Goal: Information Seeking & Learning: Learn about a topic

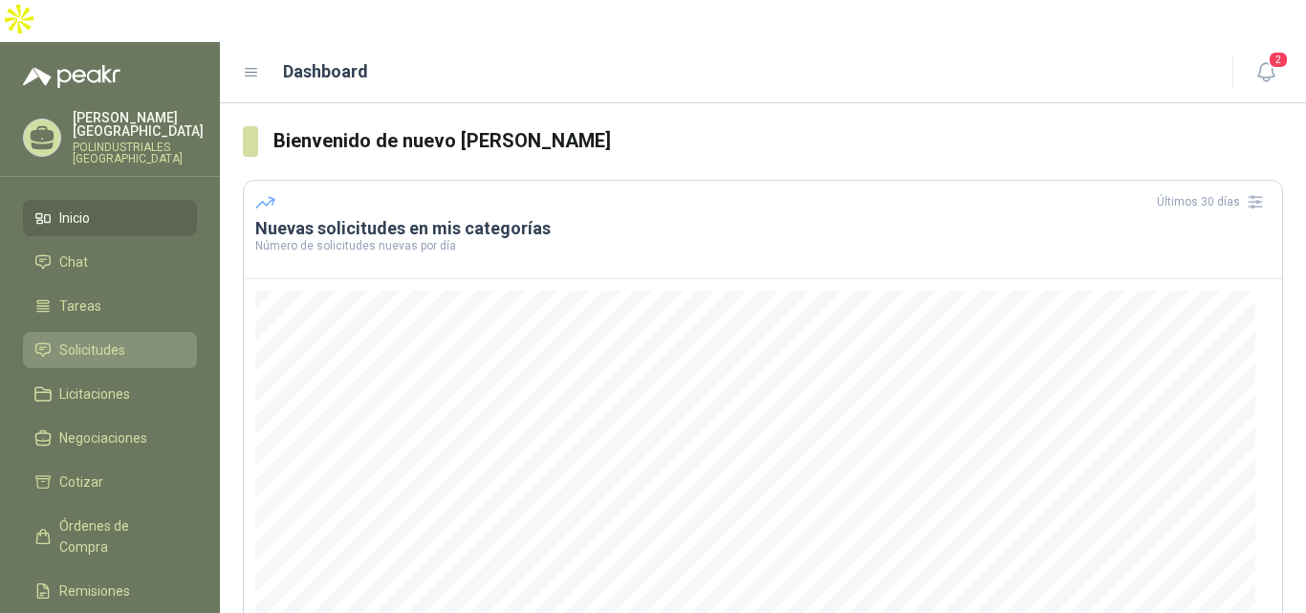
click at [84, 339] on span "Solicitudes" at bounding box center [92, 349] width 66 height 21
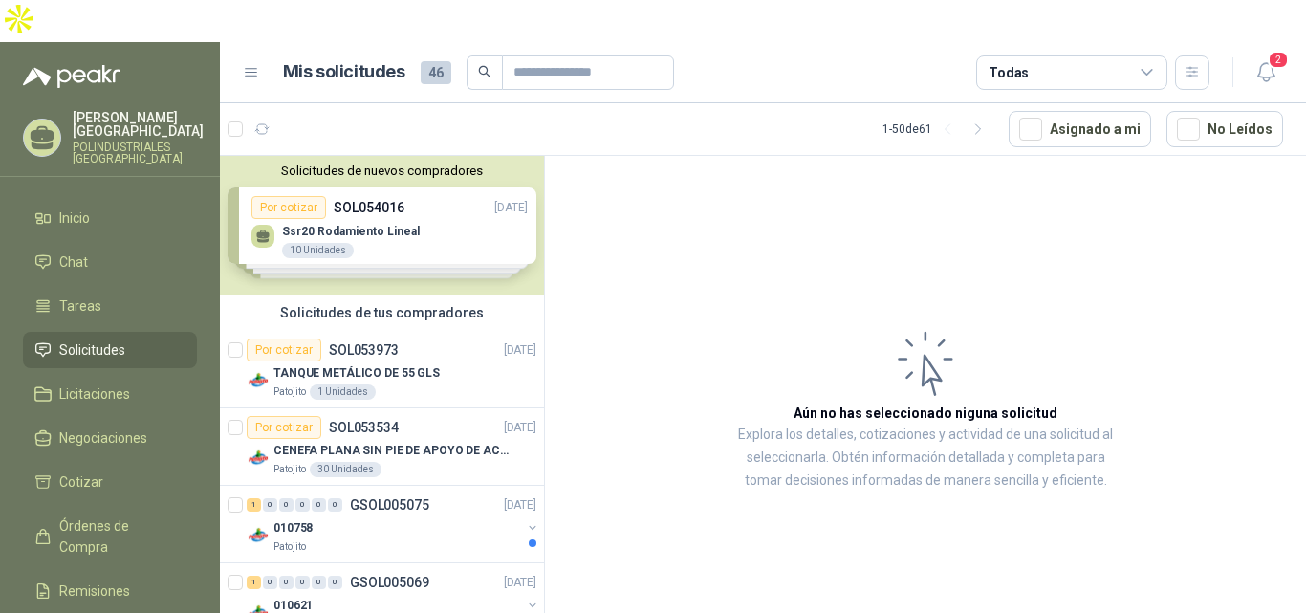
click at [430, 182] on div "Solicitudes de nuevos compradores Por cotizar SOL054016 [DATE] Ssr20 Rodamiento…" at bounding box center [382, 225] width 324 height 139
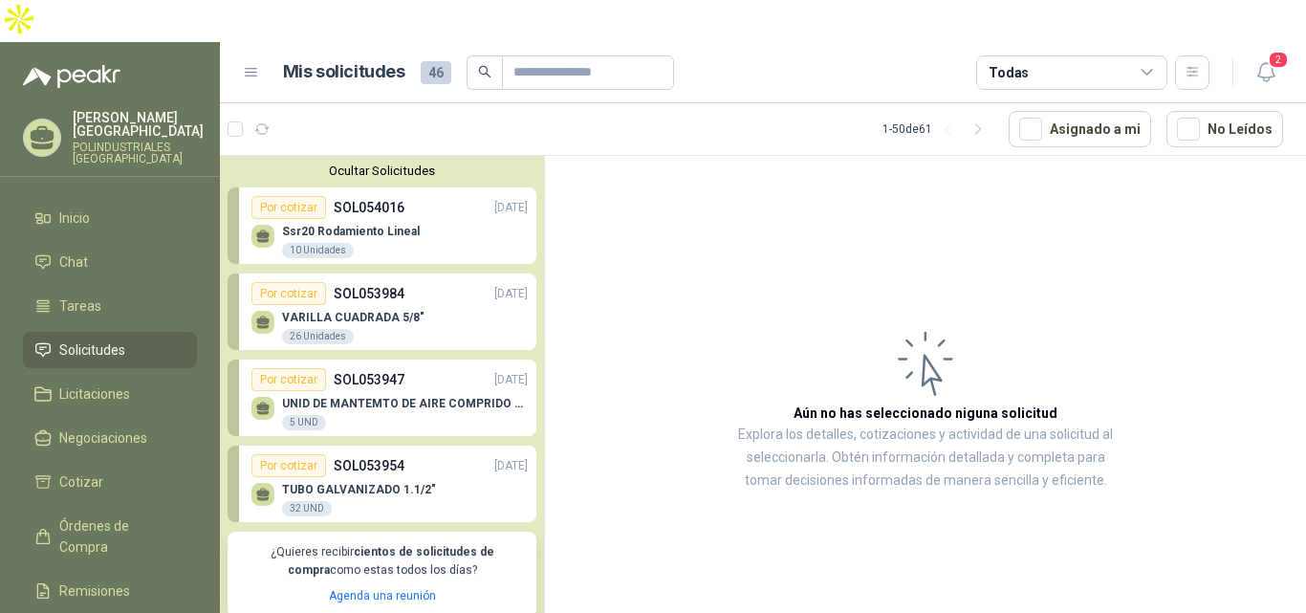
click at [430, 219] on div "Ssr20 Rodamiento Lineal 10 Unidades" at bounding box center [390, 239] width 276 height 40
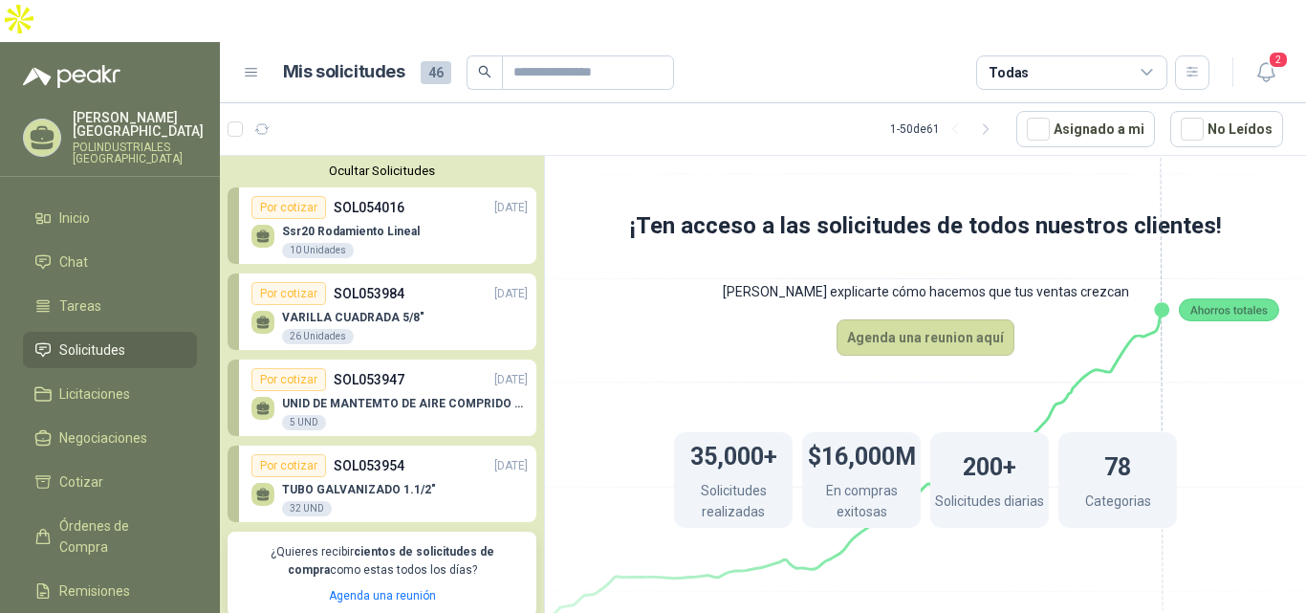
click at [334, 225] on p "Ssr20 Rodamiento Lineal" at bounding box center [351, 231] width 138 height 13
click at [263, 230] on icon at bounding box center [262, 234] width 13 height 9
click at [298, 196] on div "Por cotizar" at bounding box center [289, 207] width 75 height 23
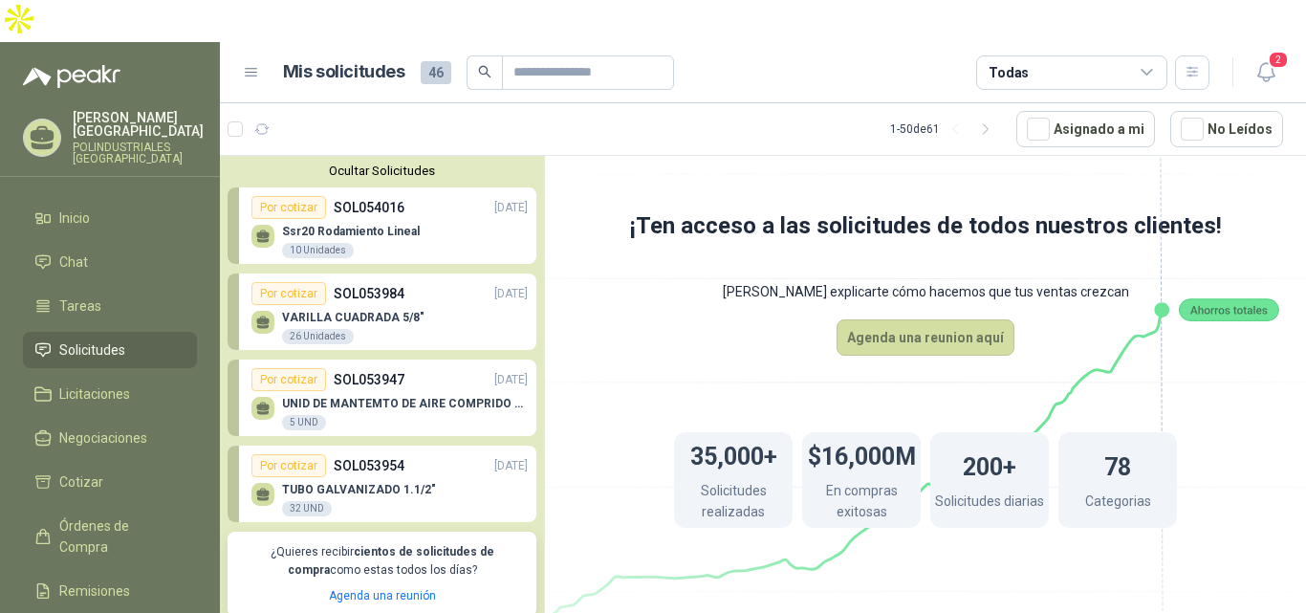
click at [298, 196] on div "Por cotizar" at bounding box center [289, 207] width 75 height 23
click at [291, 196] on div "Por cotizar" at bounding box center [289, 207] width 75 height 23
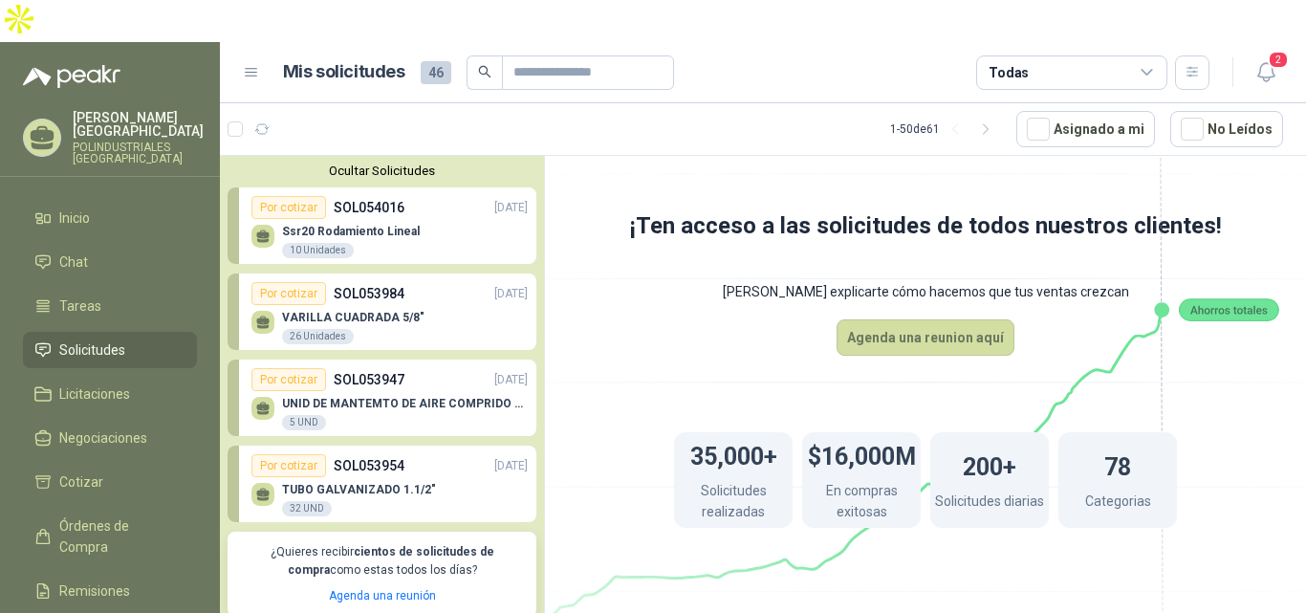
click at [291, 196] on div "Por cotizar" at bounding box center [289, 207] width 75 height 23
click at [38, 38] on img at bounding box center [19, 19] width 38 height 38
drag, startPoint x: 1238, startPoint y: 416, endPoint x: 1247, endPoint y: 449, distance: 34.6
click at [1247, 449] on div "35,000+ Solicitudes realizadas $16,000M En compras exitosas 200+ Solicitudes di…" at bounding box center [926, 480] width 656 height 249
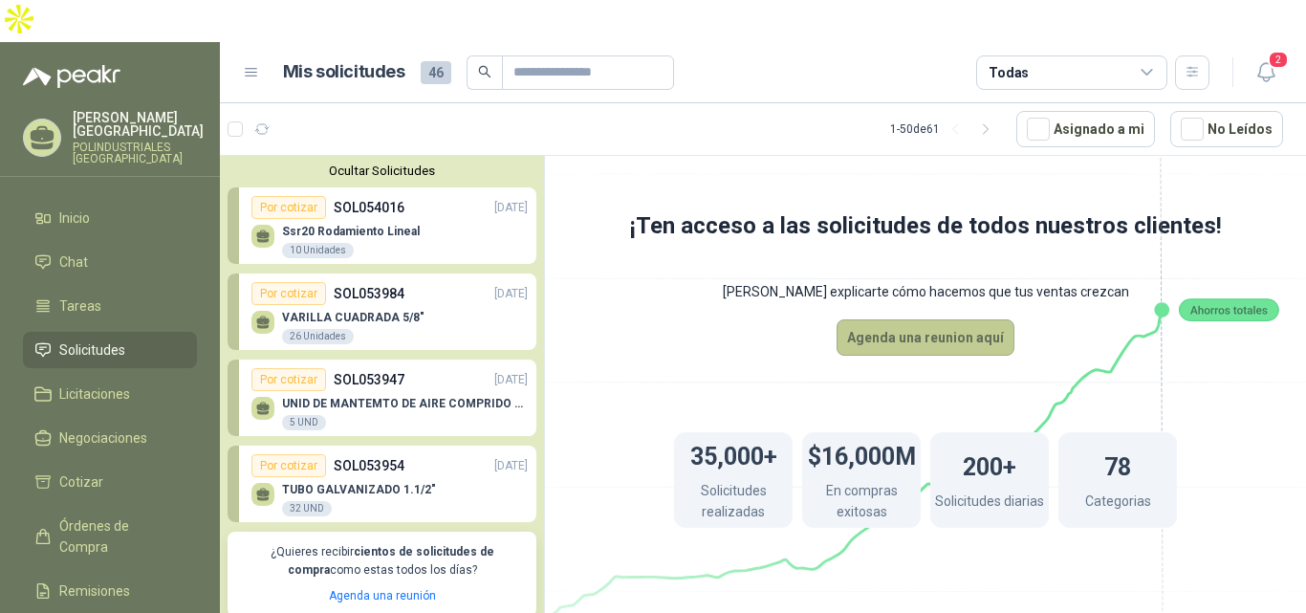
click at [925, 319] on button "Agenda una reunion aquí" at bounding box center [926, 337] width 178 height 36
click at [463, 219] on div "Ssr20 Rodamiento Lineal 10 Unidades" at bounding box center [390, 239] width 276 height 40
click at [436, 305] on div "VARILLA CUADRADA 5/8" 26 Unidades" at bounding box center [390, 325] width 276 height 40
click at [429, 219] on div "Ssr20 Rodamiento Lineal 10 Unidades" at bounding box center [390, 239] width 276 height 40
click at [1016, 520] on div "35,000+ Solicitudes realizadas $16,000M En compras exitosas 200+ Solicitudes di…" at bounding box center [926, 480] width 656 height 249
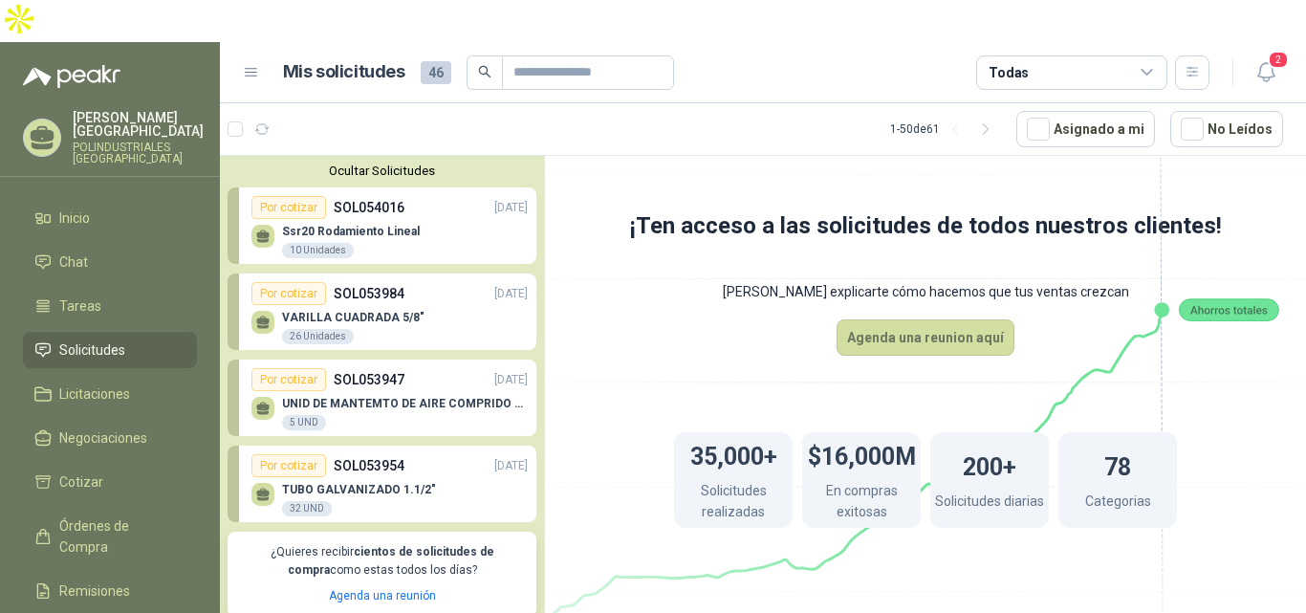
click at [1016, 520] on div "35,000+ Solicitudes realizadas $16,000M En compras exitosas 200+ Solicitudes di…" at bounding box center [926, 480] width 656 height 249
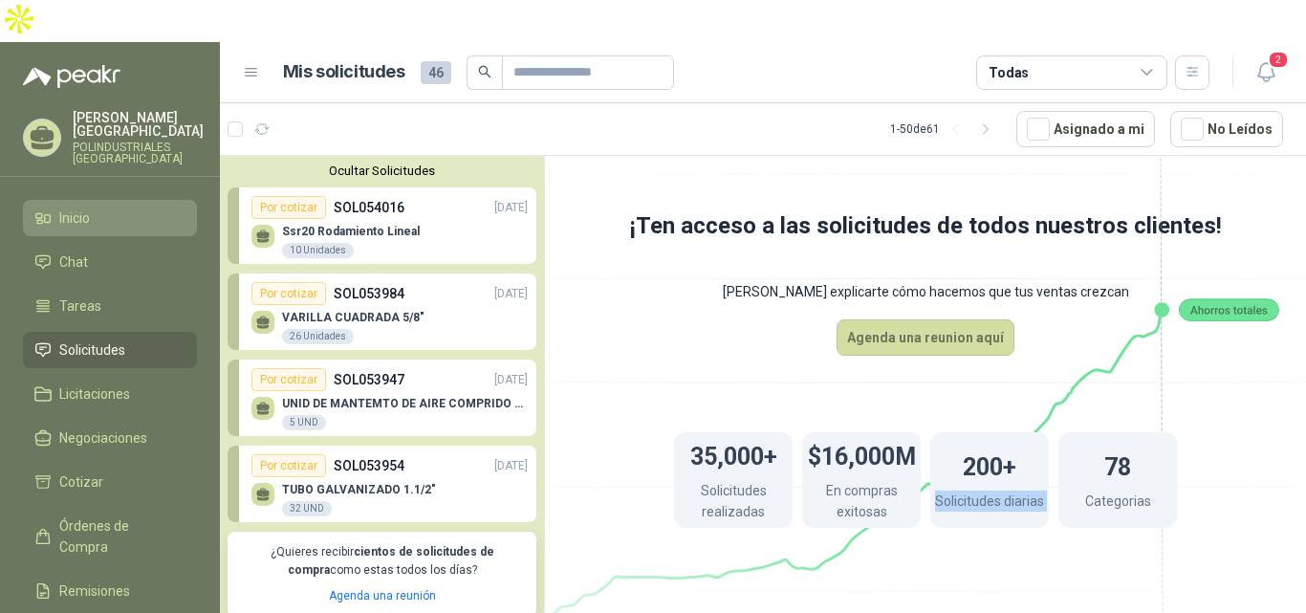
click at [77, 208] on span "Inicio" at bounding box center [74, 218] width 31 height 21
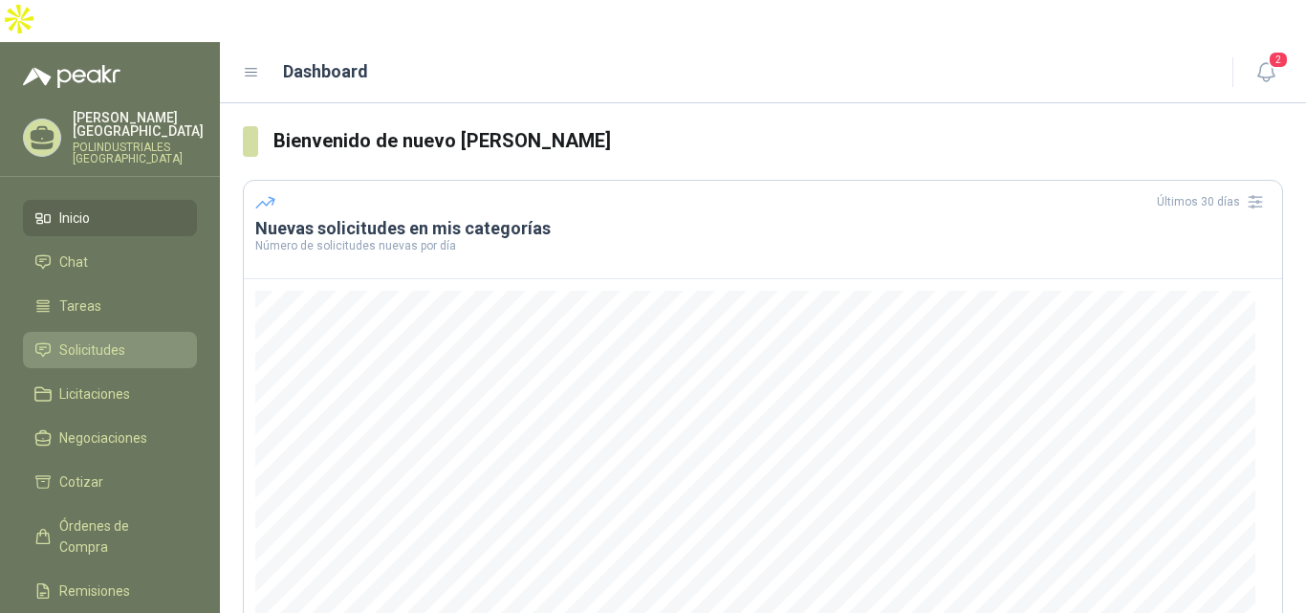
click at [94, 339] on span "Solicitudes" at bounding box center [92, 349] width 66 height 21
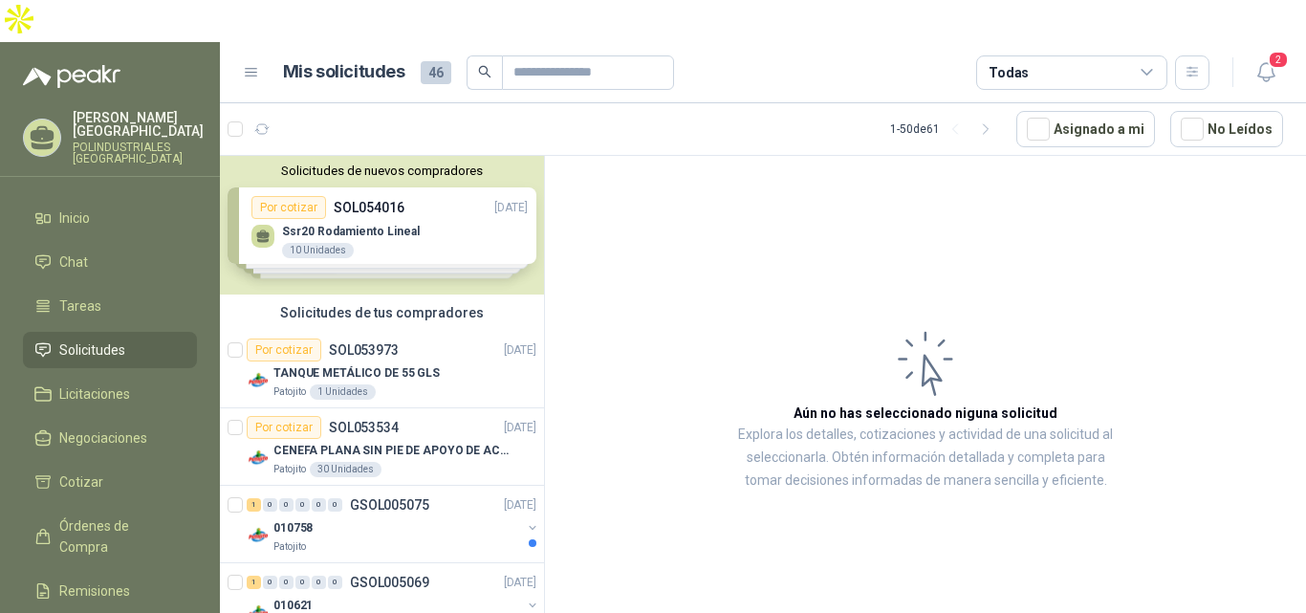
click at [442, 196] on div "Solicitudes de nuevos compradores Por cotizar SOL054016 [DATE] Ssr20 Rodamiento…" at bounding box center [382, 225] width 324 height 139
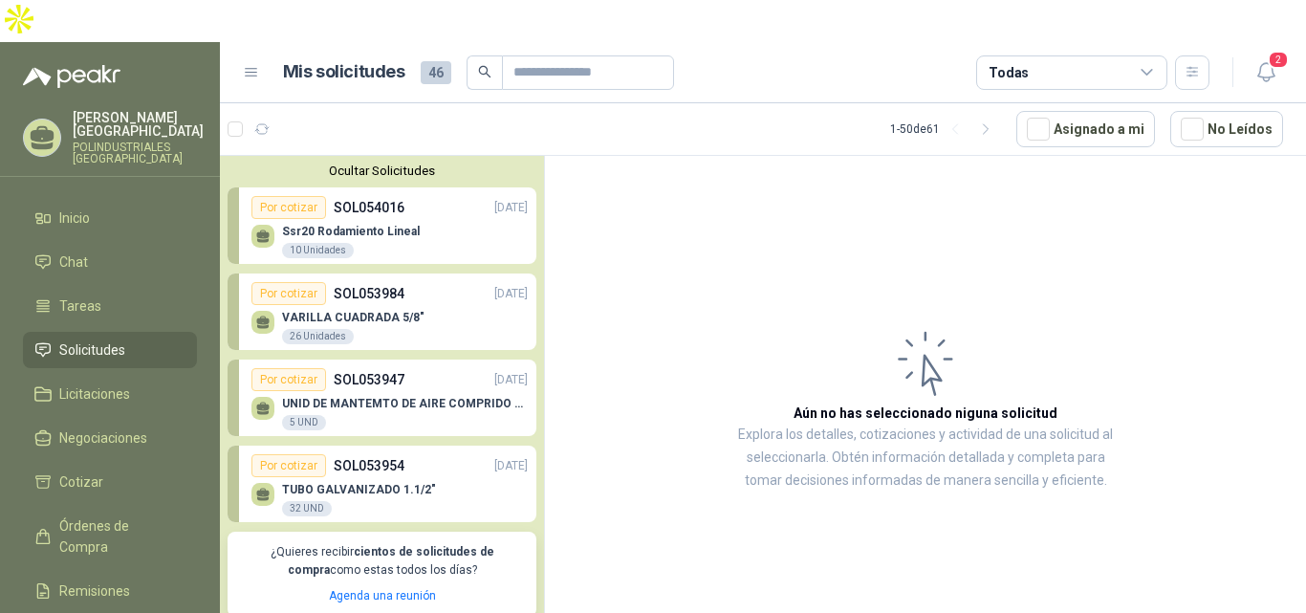
click at [442, 219] on div "Ssr20 Rodamiento Lineal 10 Unidades" at bounding box center [390, 239] width 276 height 40
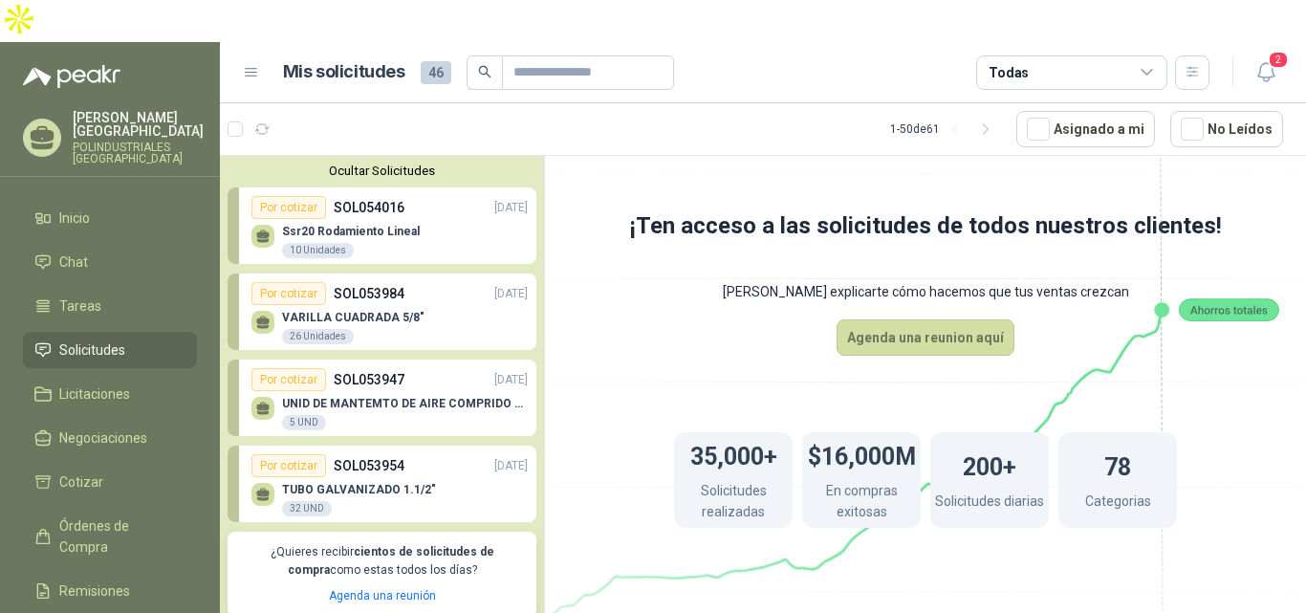
click at [409, 311] on p "VARILLA CUADRADA 5/8"" at bounding box center [353, 317] width 142 height 13
click at [430, 219] on div "Ssr20 Rodamiento Lineal 10 Unidades" at bounding box center [390, 239] width 276 height 40
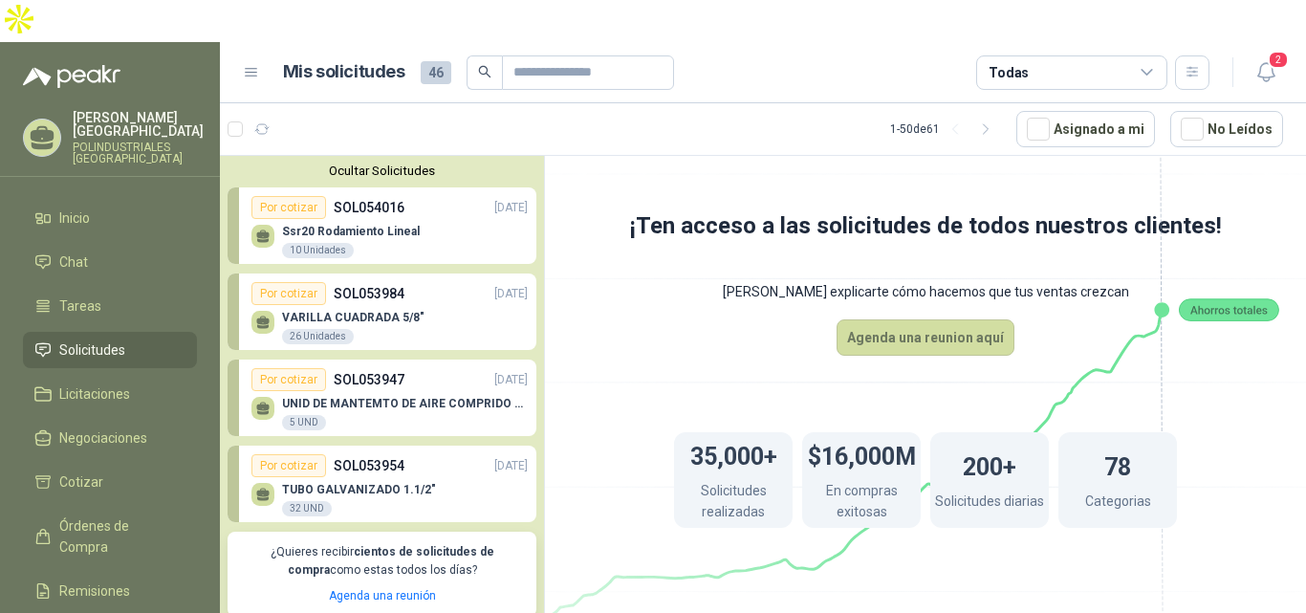
click at [430, 219] on div "Ssr20 Rodamiento Lineal 10 Unidades" at bounding box center [390, 239] width 276 height 40
click at [282, 196] on div "Por cotizar" at bounding box center [289, 207] width 75 height 23
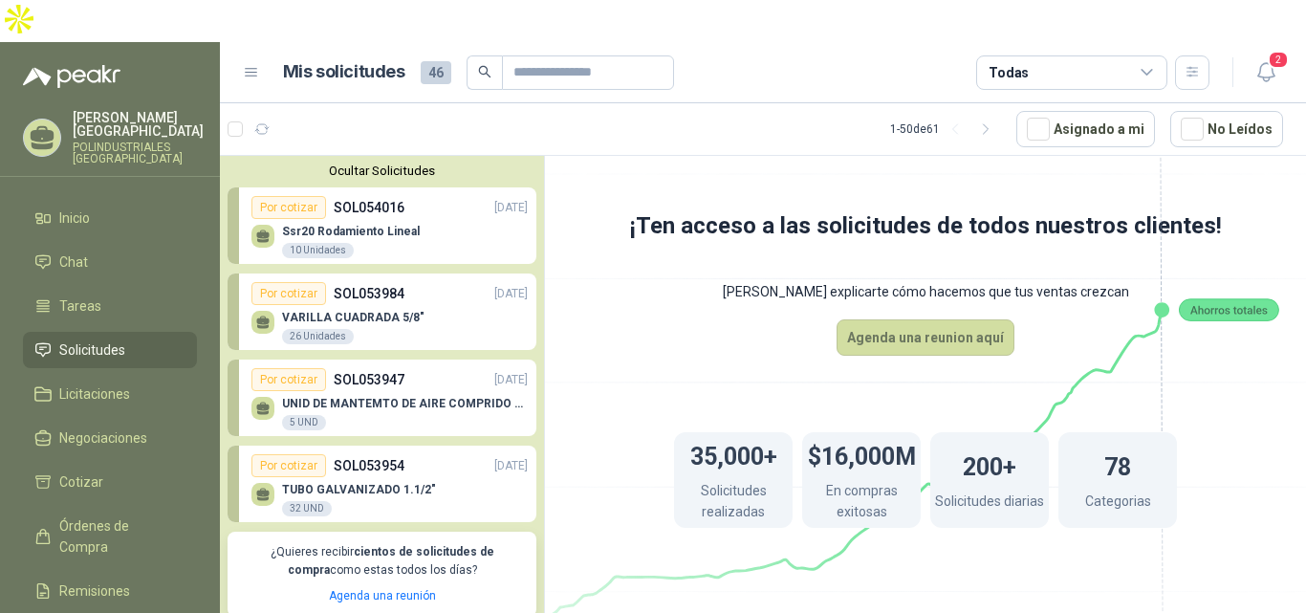
click at [282, 196] on div "Por cotizar" at bounding box center [289, 207] width 75 height 23
drag, startPoint x: 1253, startPoint y: 397, endPoint x: 1272, endPoint y: 315, distance: 84.4
click at [1272, 315] on div "¡Ten acceso a las solicitudes de todos nuestros clientes! Dejanos explicarte có…" at bounding box center [925, 406] width 761 height 501
click at [414, 454] on div "Por cotizar SOL053954 [DATE]" at bounding box center [390, 465] width 276 height 23
click at [425, 219] on div "Ssr20 Rodamiento Lineal 10 Unidades" at bounding box center [390, 239] width 276 height 40
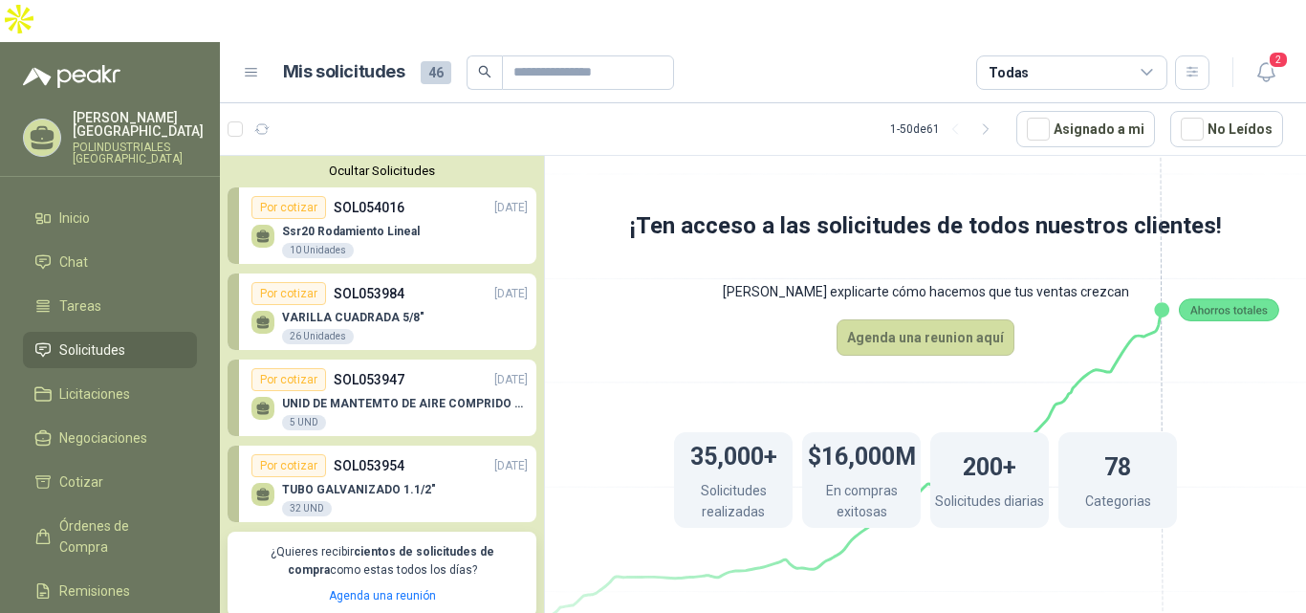
click at [425, 219] on div "Ssr20 Rodamiento Lineal 10 Unidades" at bounding box center [390, 239] width 276 height 40
click at [285, 196] on div "Por cotizar" at bounding box center [289, 207] width 75 height 23
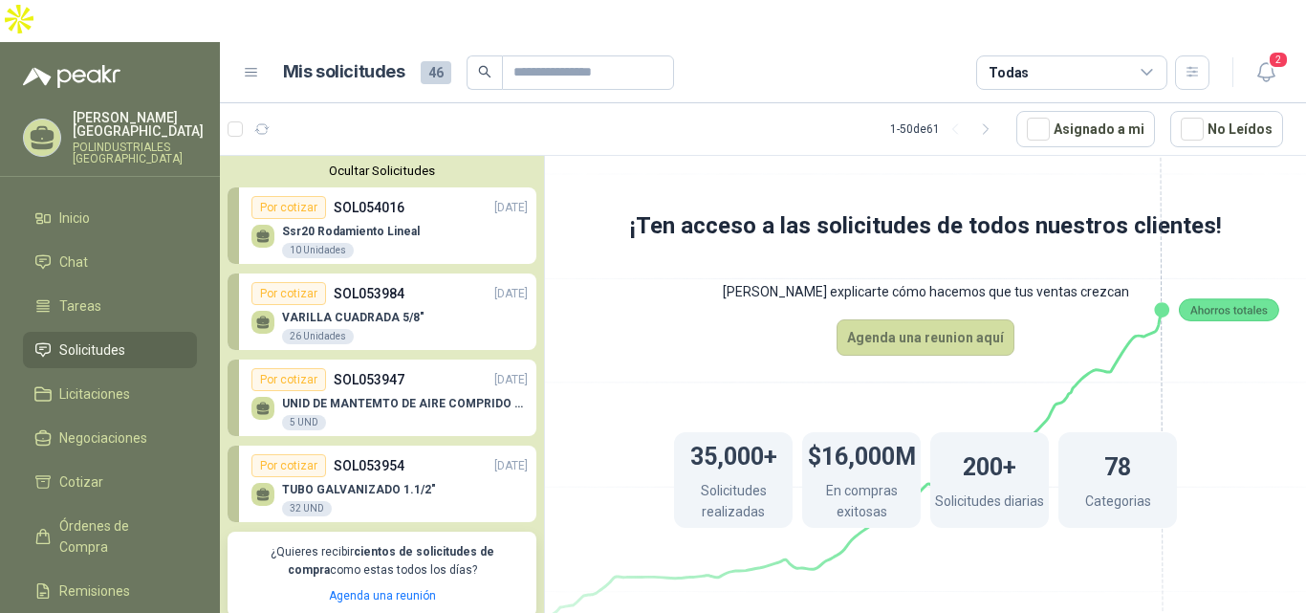
click at [285, 196] on div "Por cotizar" at bounding box center [289, 207] width 75 height 23
click at [258, 229] on icon at bounding box center [263, 237] width 16 height 16
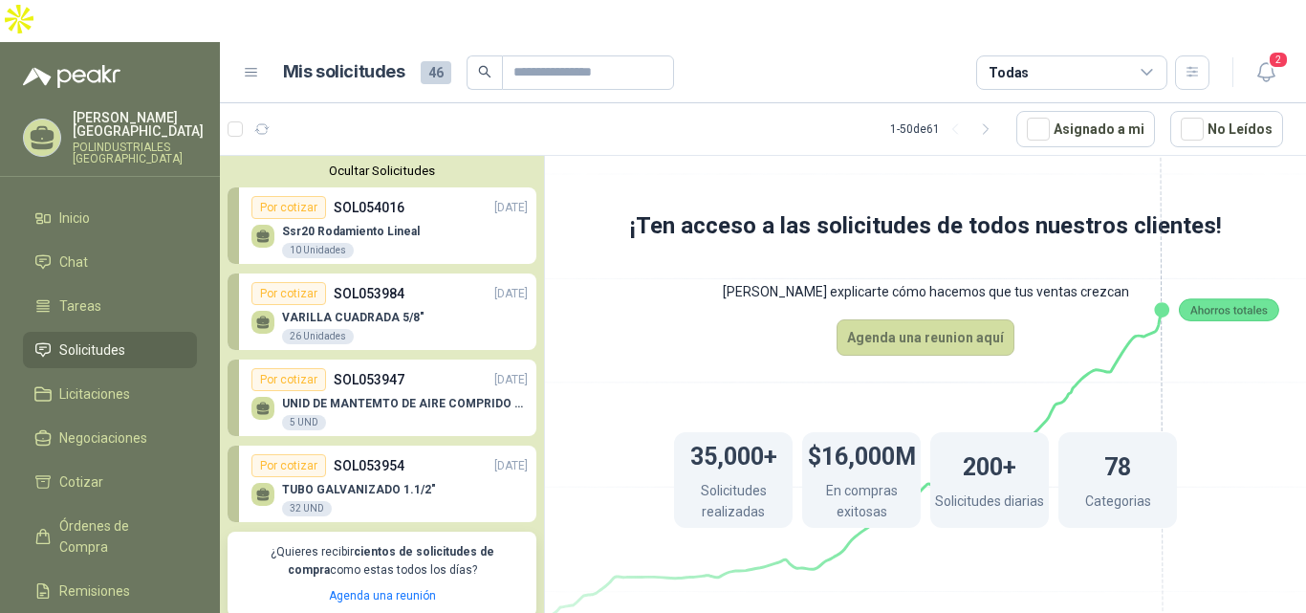
click at [258, 229] on icon at bounding box center [263, 237] width 16 height 16
click at [1236, 299] on rect at bounding box center [1228, 310] width 99 height 22
click at [1130, 271] on icon at bounding box center [925, 369] width 1071 height 904
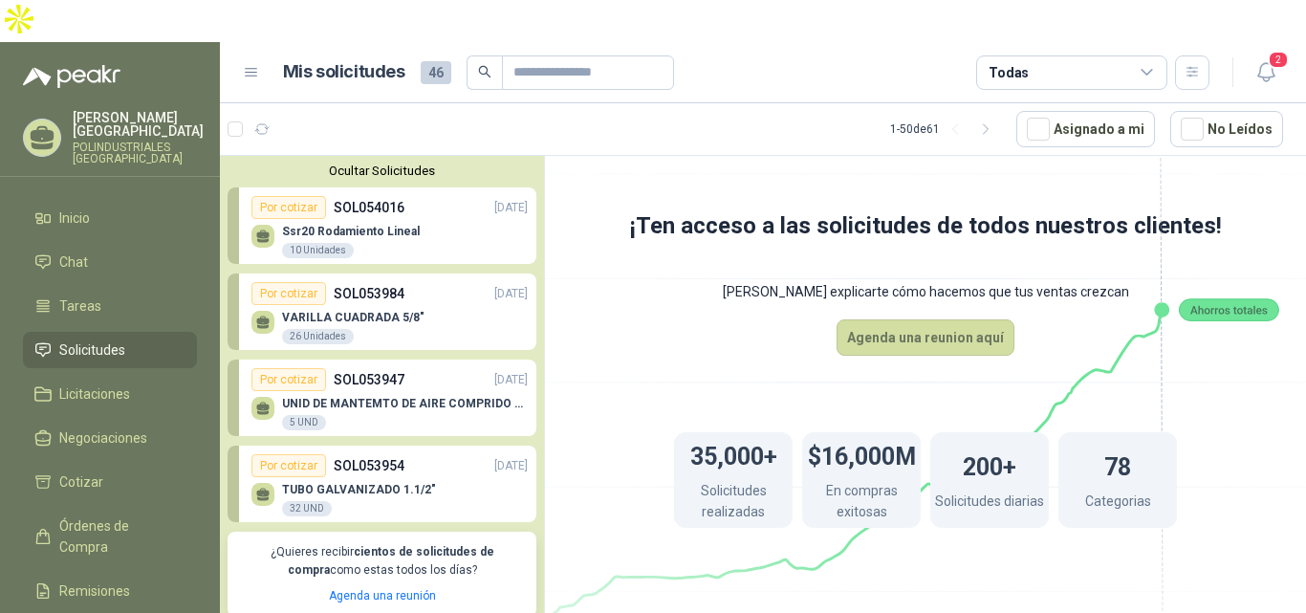
click at [443, 219] on div "Ssr20 Rodamiento Lineal 10 Unidades" at bounding box center [390, 239] width 276 height 40
click at [323, 243] on div "10 Unidades" at bounding box center [318, 250] width 72 height 15
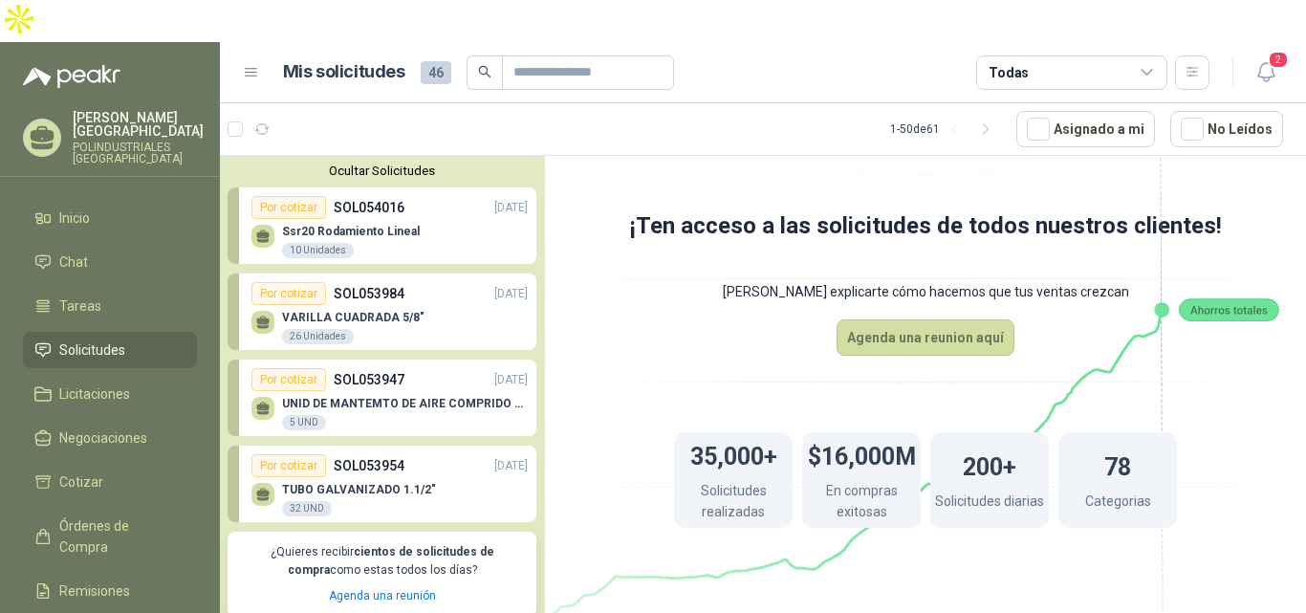
click at [323, 243] on div "10 Unidades" at bounding box center [318, 250] width 72 height 15
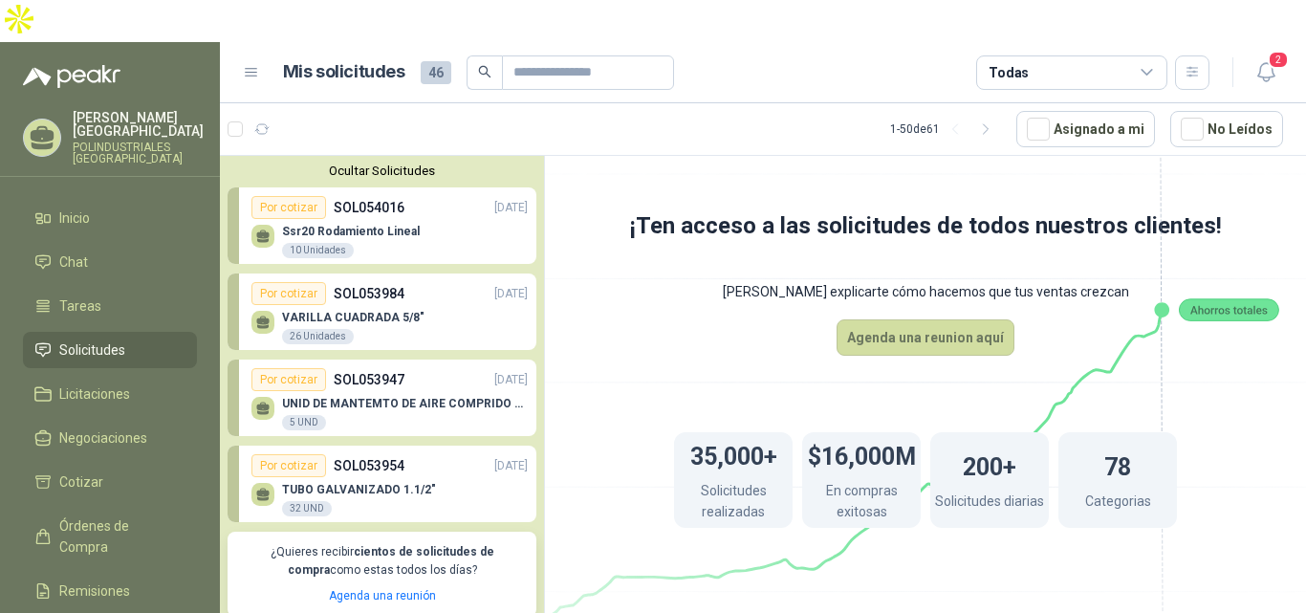
click at [323, 243] on div "10 Unidades" at bounding box center [318, 250] width 72 height 15
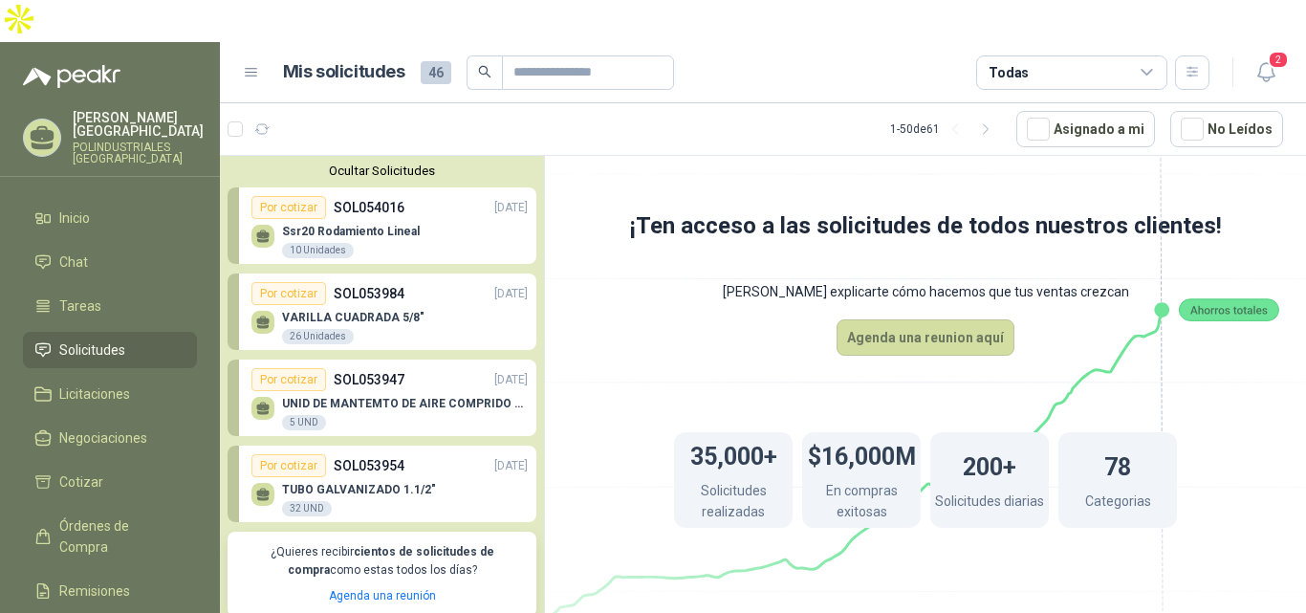
click at [420, 196] on div "Por cotizar SOL054016 [DATE]" at bounding box center [390, 207] width 276 height 23
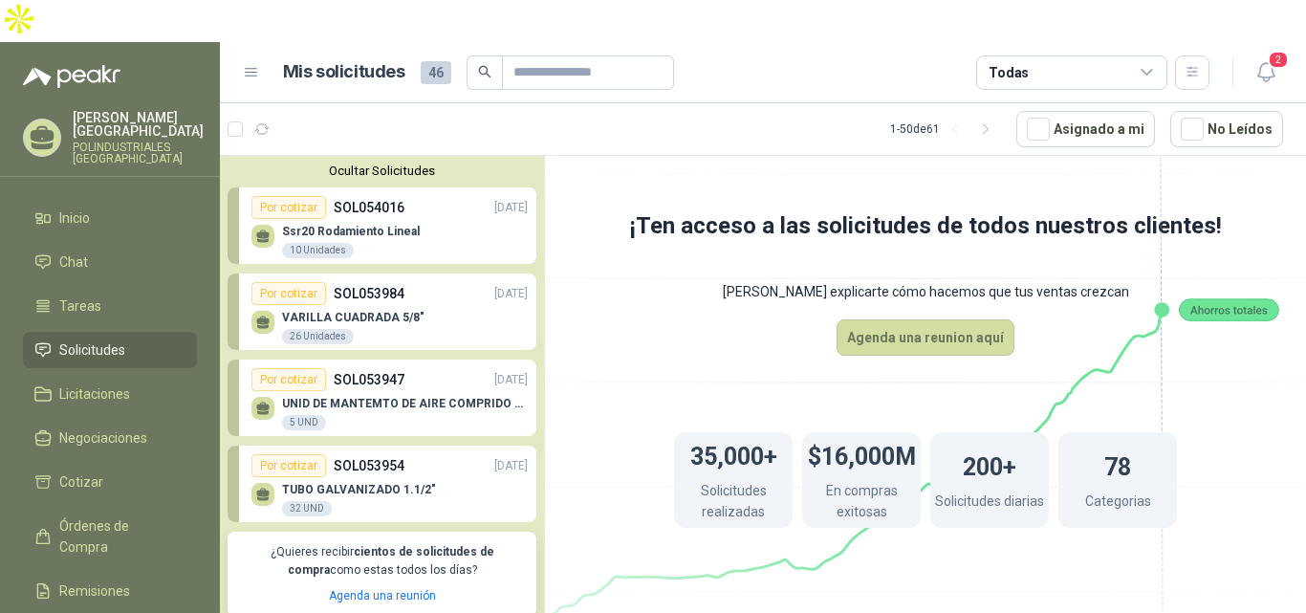
click at [420, 196] on div "Por cotizar SOL054016 [DATE]" at bounding box center [390, 207] width 276 height 23
click at [77, 208] on span "Inicio" at bounding box center [74, 218] width 31 height 21
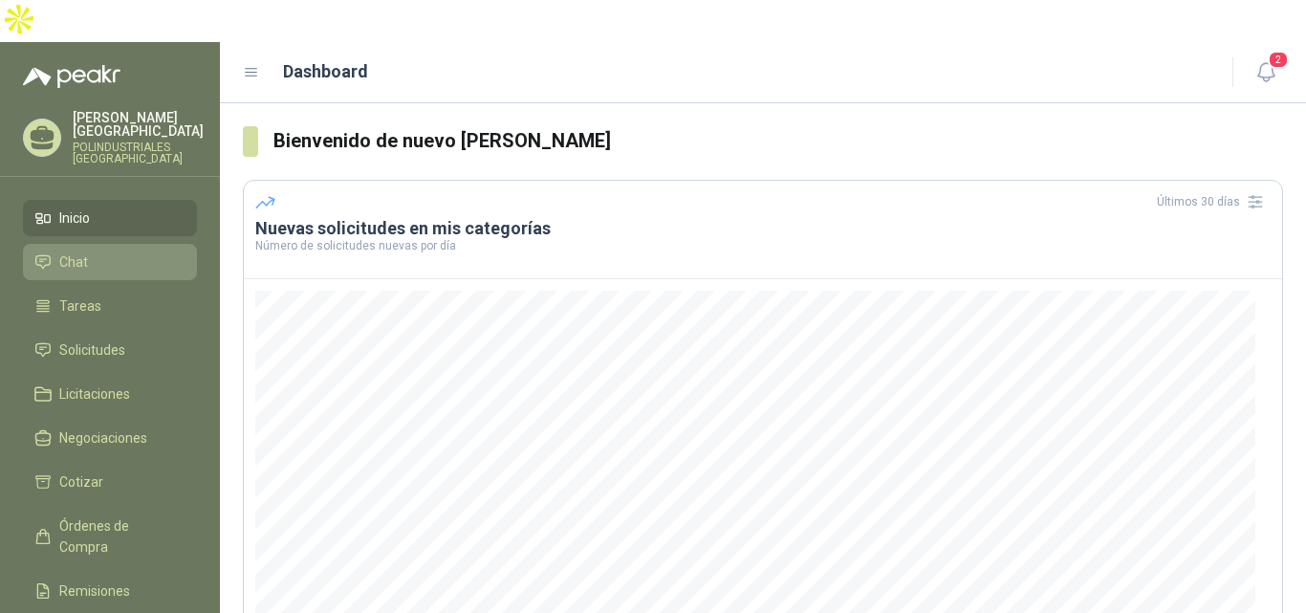
click at [72, 252] on span "Chat" at bounding box center [73, 262] width 29 height 21
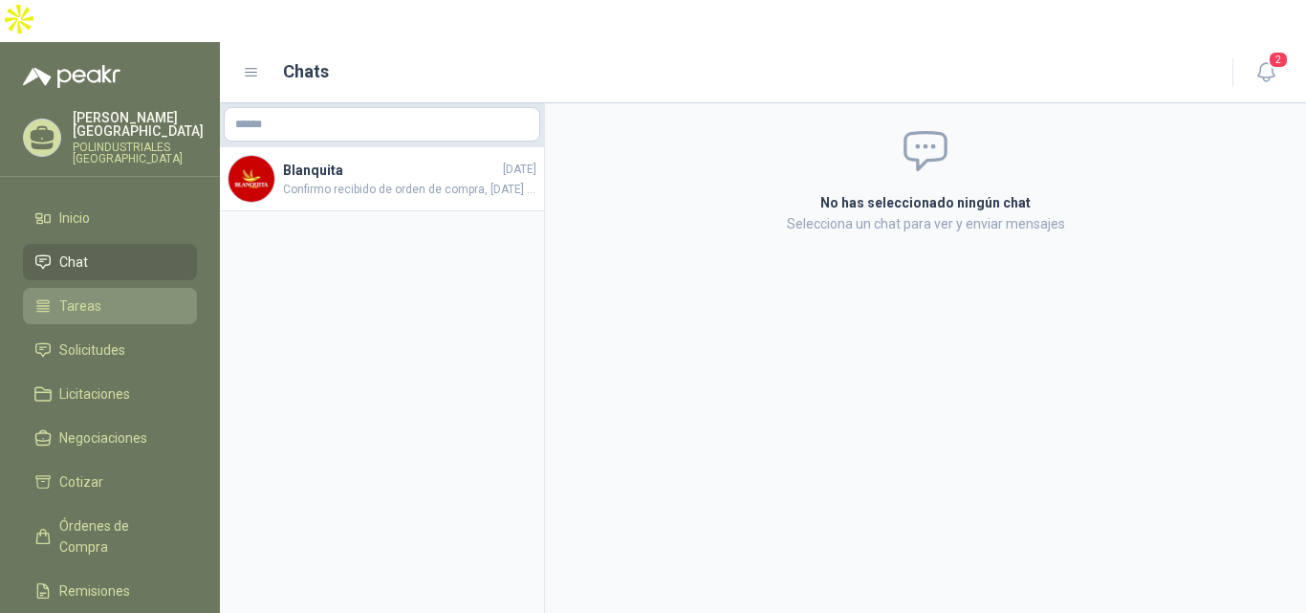
click at [75, 295] on span "Tareas" at bounding box center [80, 305] width 42 height 21
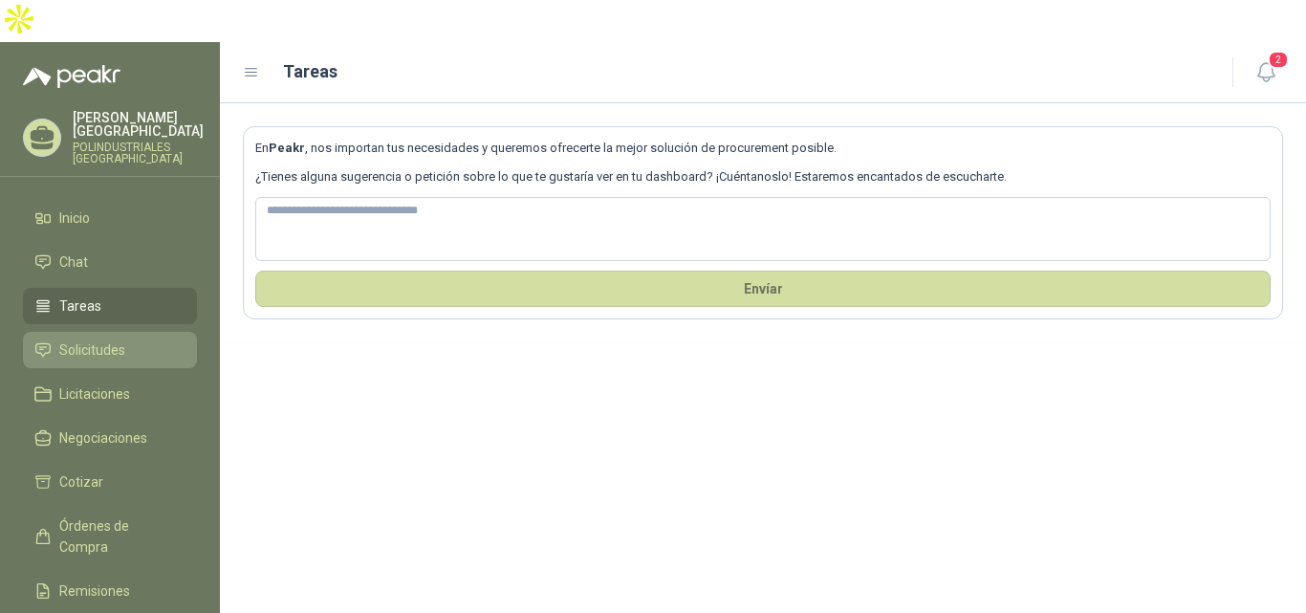
click at [86, 339] on span "Solicitudes" at bounding box center [92, 349] width 66 height 21
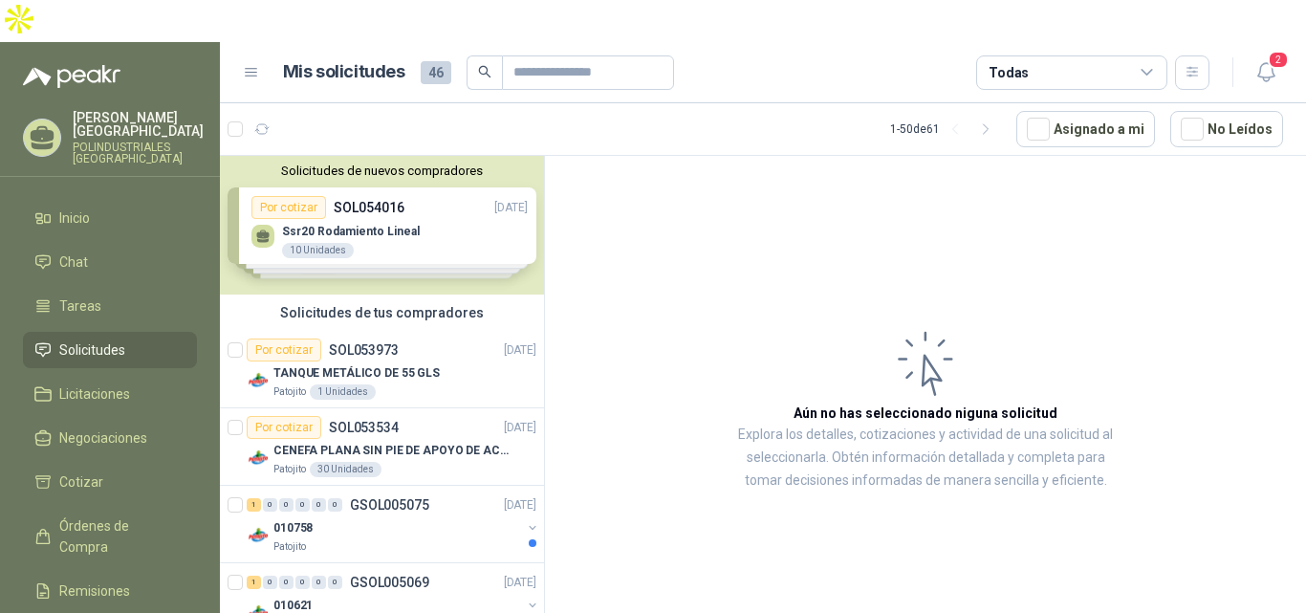
click at [457, 183] on div "Solicitudes de nuevos compradores Por cotizar SOL054016 [DATE] Ssr20 Rodamiento…" at bounding box center [382, 225] width 324 height 139
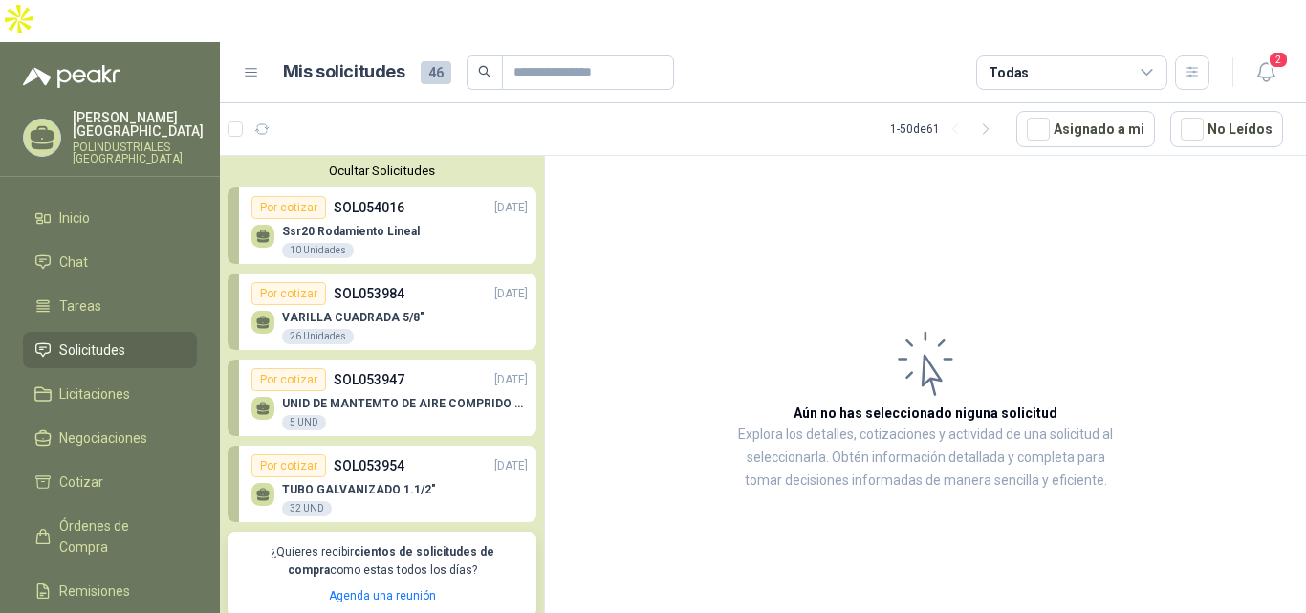
click at [457, 219] on div "Ssr20 Rodamiento Lineal 10 Unidades" at bounding box center [390, 239] width 276 height 40
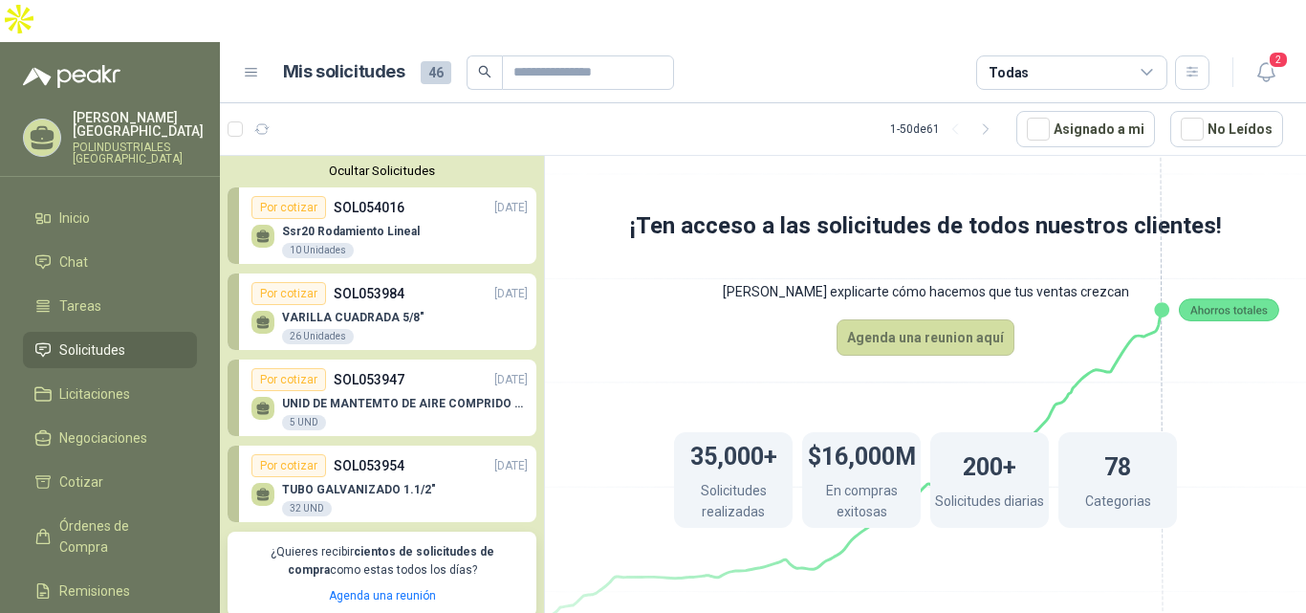
click at [457, 219] on div "Ssr20 Rodamiento Lineal 10 Unidades" at bounding box center [390, 239] width 276 height 40
click at [993, 121] on icon "button" at bounding box center [986, 129] width 16 height 16
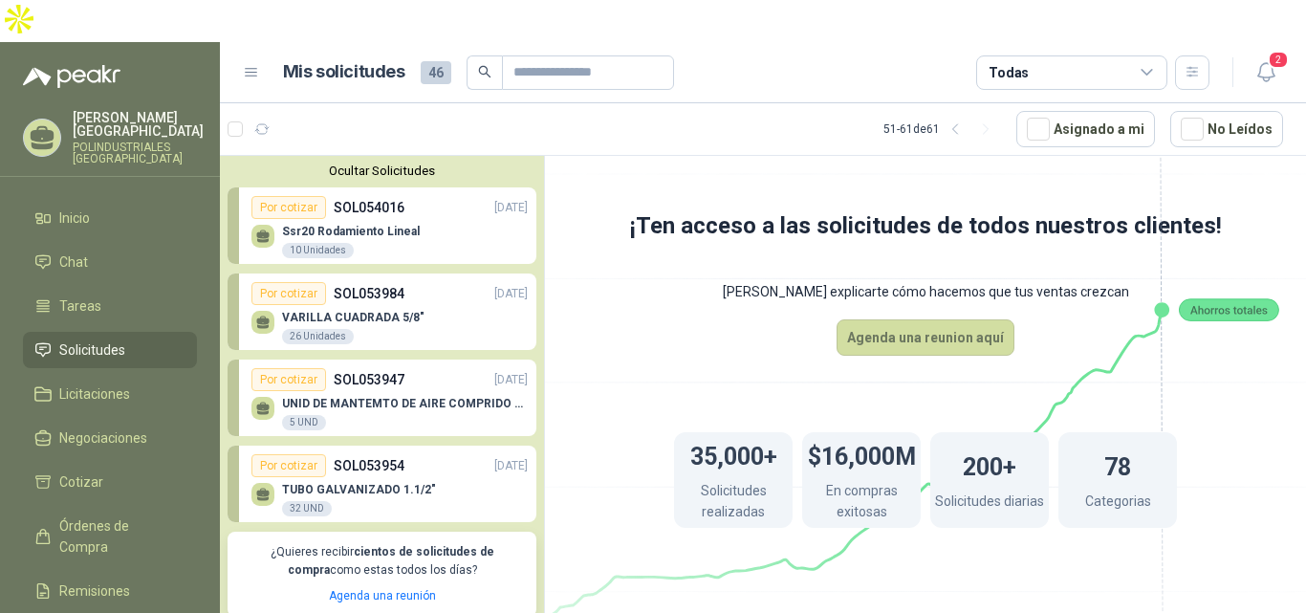
click at [451, 219] on div "Ssr20 Rodamiento Lineal 10 Unidades" at bounding box center [390, 239] width 276 height 40
click at [416, 282] on div "Por cotizar SOL053984 [DATE]" at bounding box center [390, 293] width 276 height 23
click at [430, 219] on div "Ssr20 Rodamiento Lineal 10 Unidades" at bounding box center [390, 239] width 276 height 40
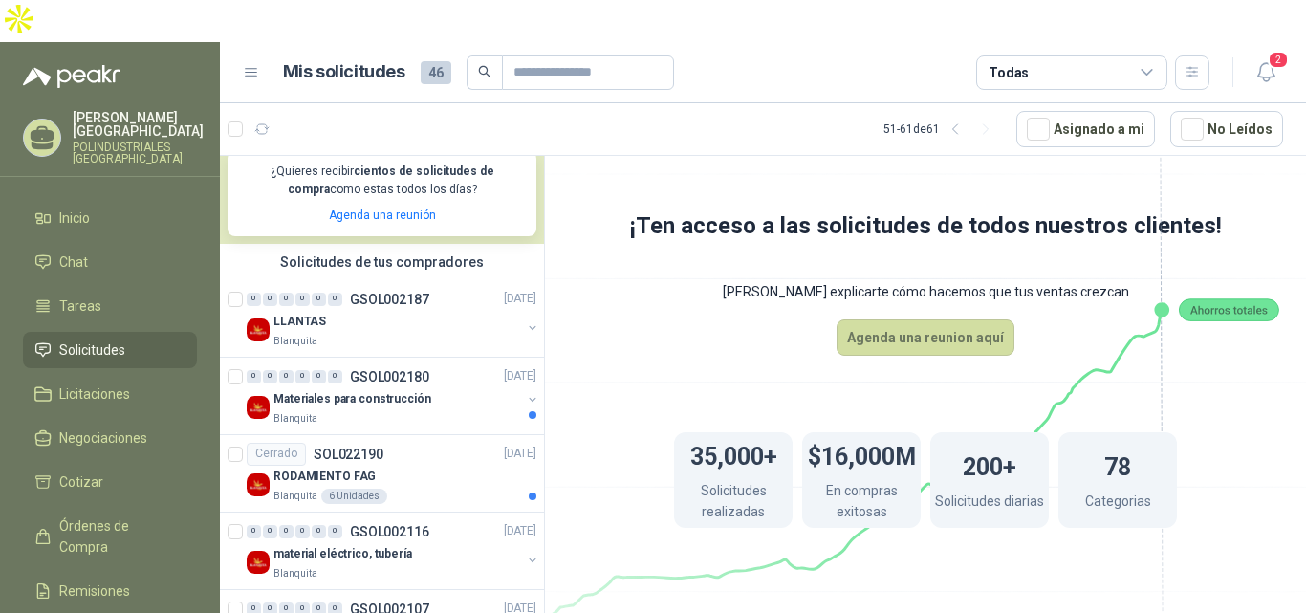
scroll to position [365, 0]
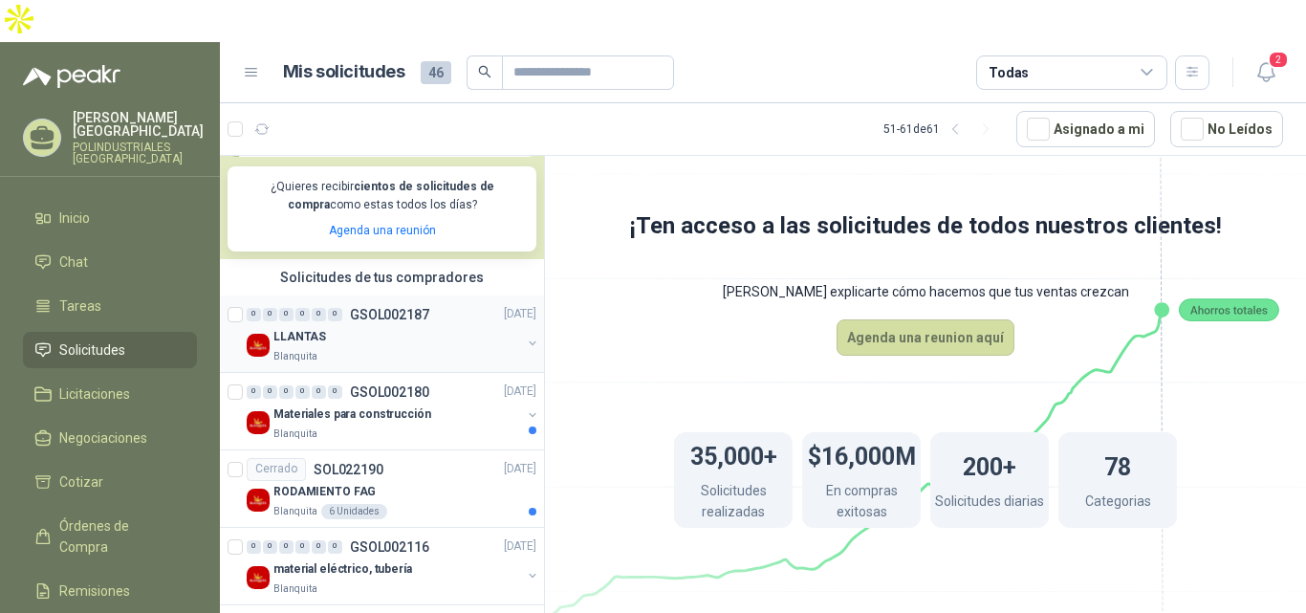
click at [394, 326] on div "LLANTAS" at bounding box center [397, 337] width 248 height 23
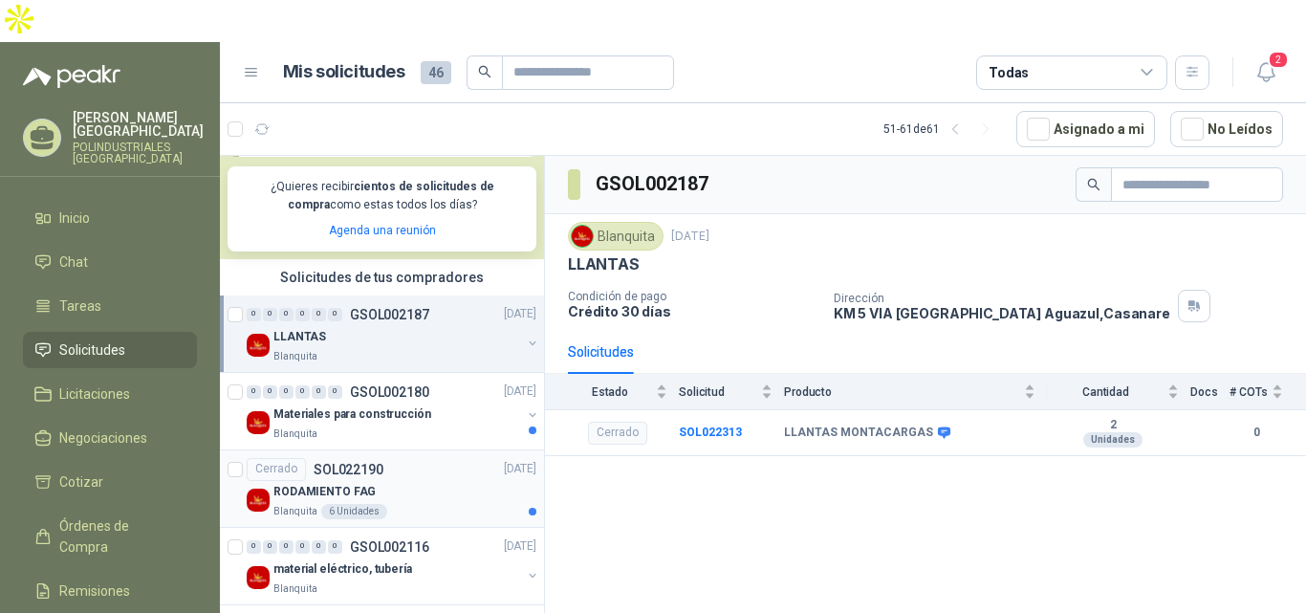
click at [439, 458] on div "Cerrado SOL022190 [DATE]" at bounding box center [392, 469] width 290 height 23
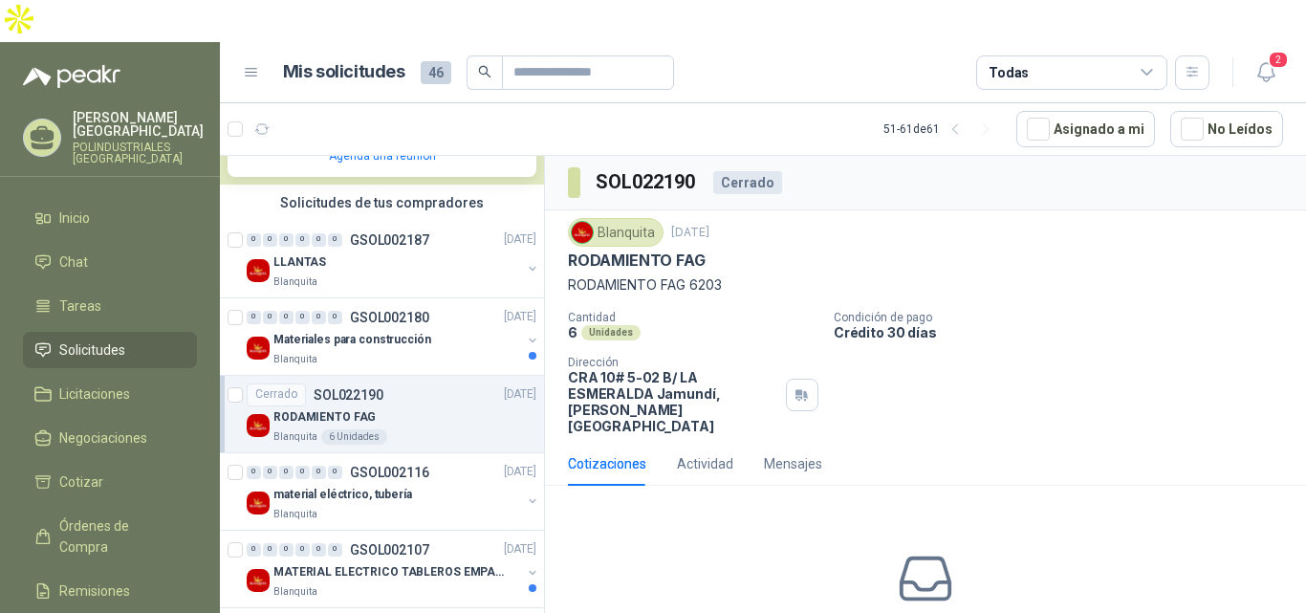
scroll to position [468, 0]
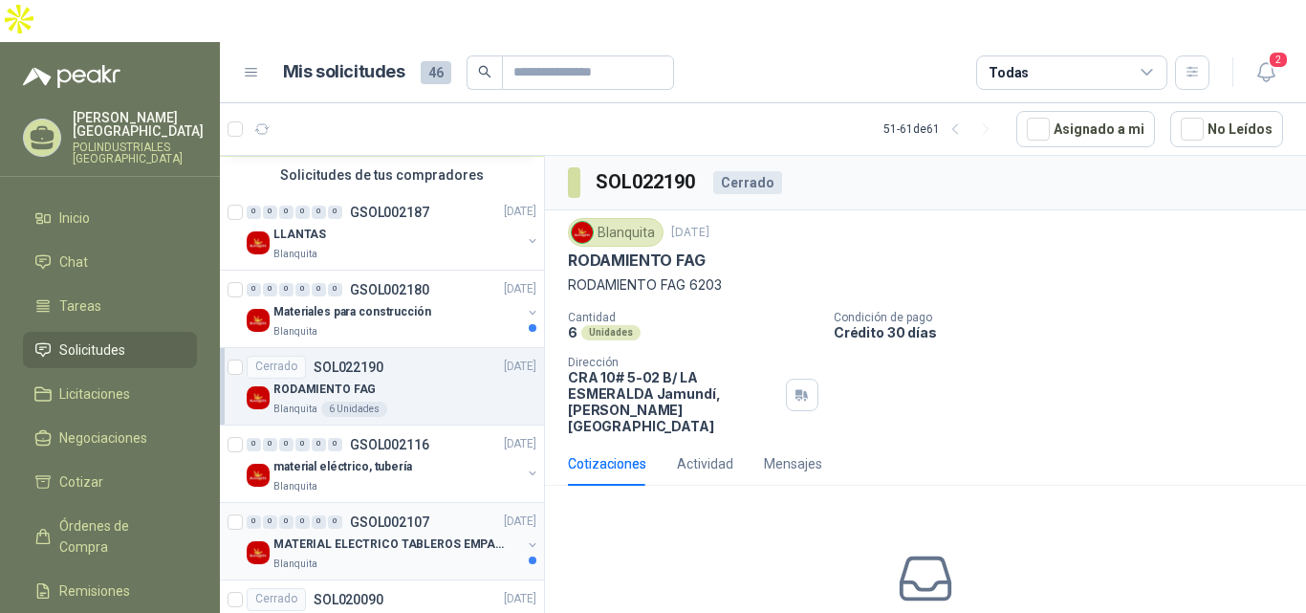
click at [433, 557] on div "Blanquita" at bounding box center [397, 564] width 248 height 15
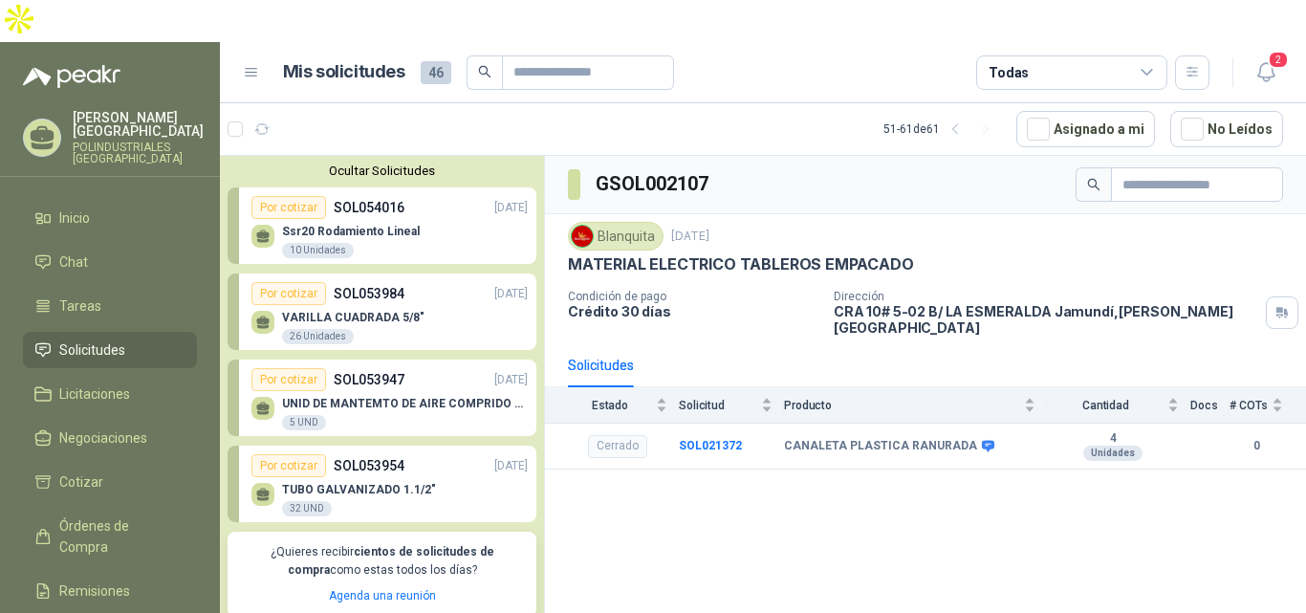
click at [453, 219] on div "Ssr20 Rodamiento Lineal 10 Unidades" at bounding box center [390, 239] width 276 height 40
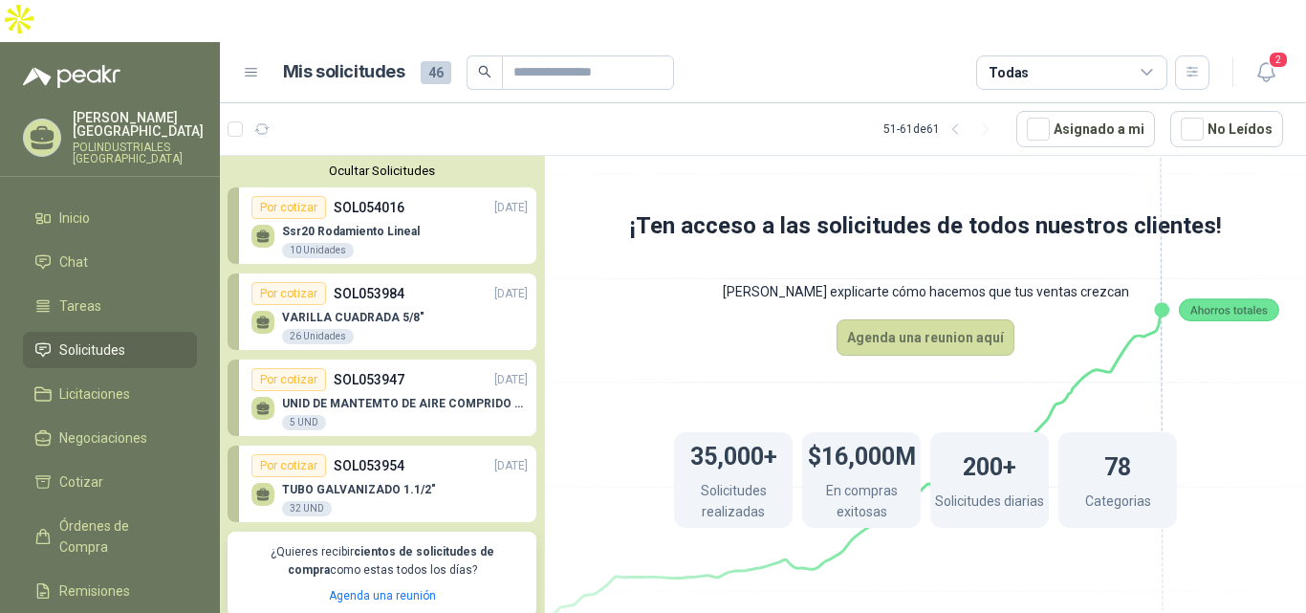
click at [453, 219] on div "Ssr20 Rodamiento Lineal 10 Unidades" at bounding box center [390, 239] width 276 height 40
click at [427, 305] on div "VARILLA CUADRADA 5/8" 26 Unidades" at bounding box center [390, 325] width 276 height 40
click at [412, 391] on div "UNID DE MANTEMTO DE AIRE COMPRIDO 1/2 STD 150 PSI(FILTRO LUBRIC Y REGULA) 5 UND" at bounding box center [390, 411] width 276 height 40
click at [418, 454] on div "Por cotizar SOL053954 [DATE]" at bounding box center [390, 465] width 276 height 23
